Goal: Task Accomplishment & Management: Manage account settings

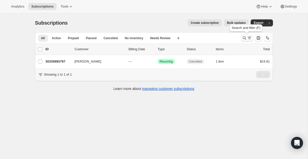
click at [246, 39] on icon "Search and filter results" at bounding box center [244, 37] width 5 height 5
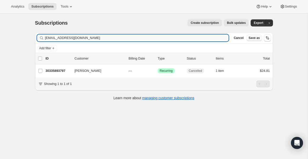
click at [122, 38] on input "[EMAIL_ADDRESS][DOMAIN_NAME]" at bounding box center [137, 37] width 184 height 7
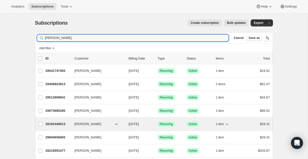
type input "[PERSON_NAME]"
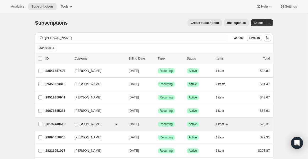
click at [53, 122] on p "28192440613" at bounding box center [58, 123] width 25 height 5
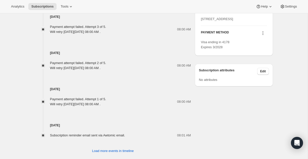
scroll to position [306, 0]
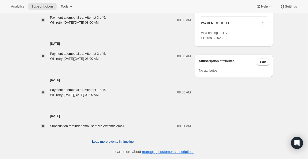
click at [117, 142] on span "Load more events in timeline" at bounding box center [113, 141] width 42 height 5
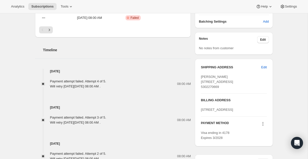
scroll to position [0, 0]
